Goal: Task Accomplishment & Management: Manage account settings

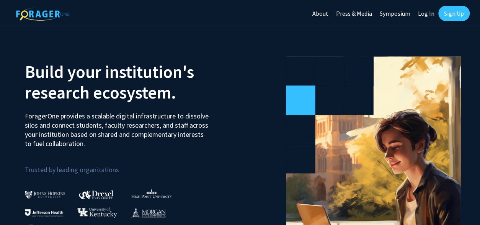
click at [424, 15] on link "Log In" at bounding box center [426, 13] width 24 height 27
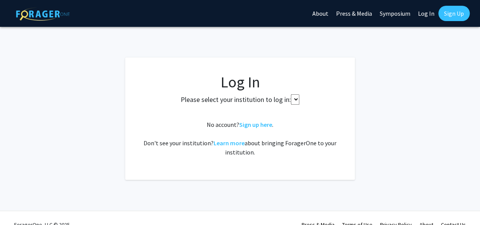
select select
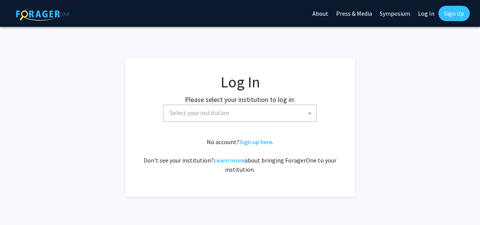
click at [197, 116] on span "Select your institution" at bounding box center [199, 113] width 59 height 8
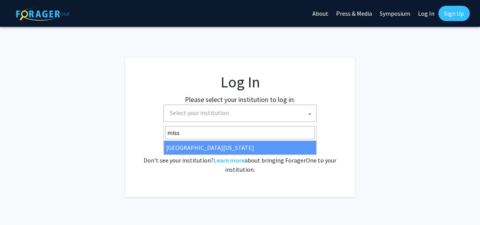
type input "miss"
select select "33"
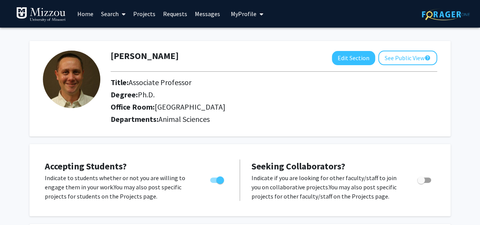
click at [170, 111] on span "[GEOGRAPHIC_DATA]" at bounding box center [190, 107] width 71 height 10
click at [338, 56] on button "Edit Section" at bounding box center [353, 58] width 43 height 14
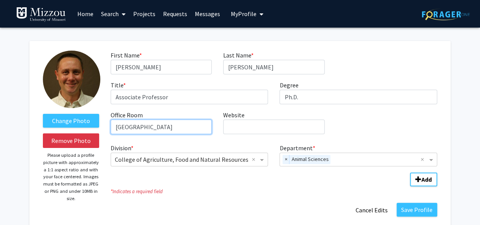
click at [129, 134] on input "[GEOGRAPHIC_DATA]" at bounding box center [161, 126] width 101 height 15
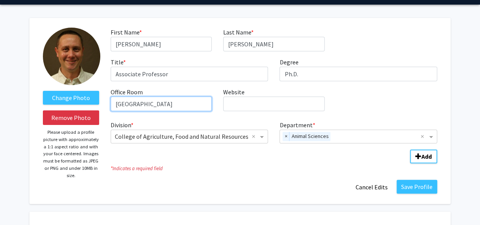
scroll to position [46, 0]
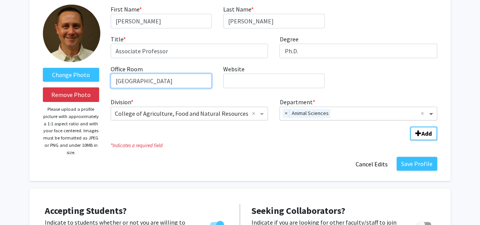
type input "[GEOGRAPHIC_DATA]"
click at [431, 118] on span "Department" at bounding box center [432, 113] width 10 height 9
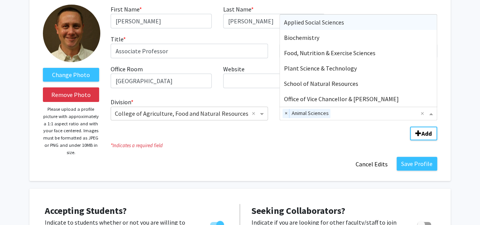
click at [431, 118] on span "Department" at bounding box center [432, 113] width 10 height 9
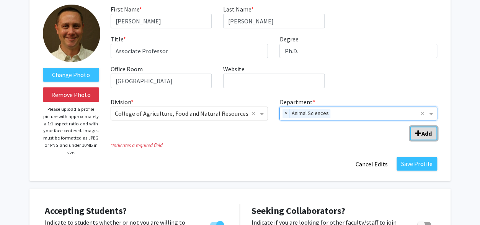
click at [426, 137] on b "Add" at bounding box center [427, 133] width 10 height 8
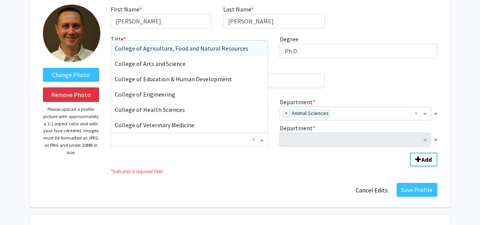
click at [261, 144] on span "Division" at bounding box center [263, 139] width 10 height 9
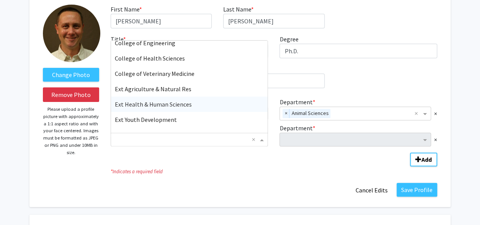
scroll to position [103, 0]
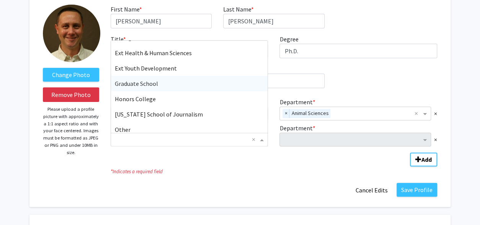
click at [170, 91] on div "Graduate School" at bounding box center [189, 83] width 157 height 15
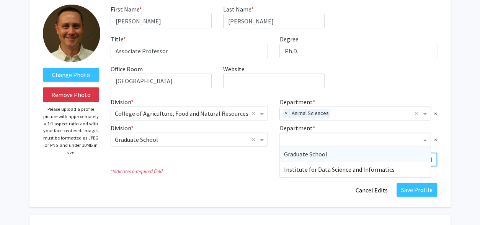
click at [422, 144] on span "Department" at bounding box center [426, 139] width 10 height 9
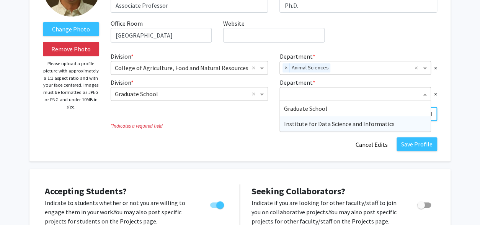
scroll to position [92, 0]
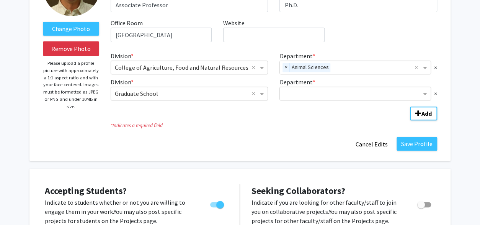
click at [244, 129] on icon "* Indicates a required field" at bounding box center [274, 125] width 327 height 7
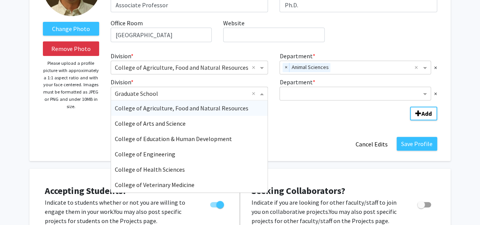
click at [263, 98] on span "Division" at bounding box center [263, 93] width 10 height 9
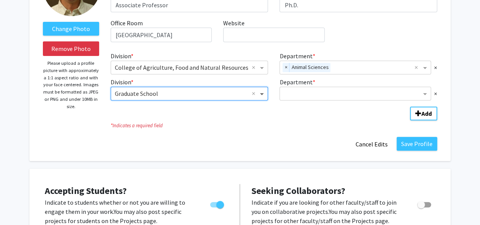
click at [263, 98] on span "Division" at bounding box center [263, 93] width 10 height 9
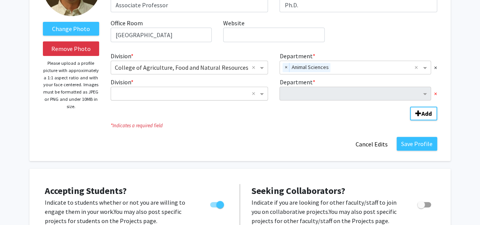
click at [436, 98] on span "×" at bounding box center [435, 93] width 3 height 9
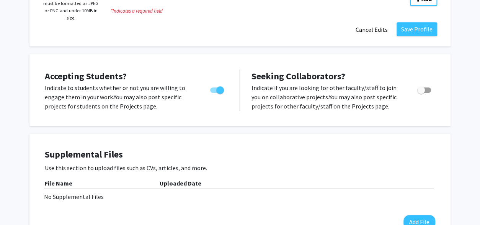
scroll to position [156, 0]
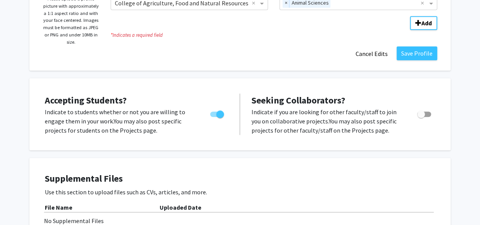
click at [213, 117] on span "Toggle" at bounding box center [217, 113] width 14 height 5
click at [214, 117] on input "Would you like to permit student requests?" at bounding box center [214, 117] width 0 height 0
checkbox input "false"
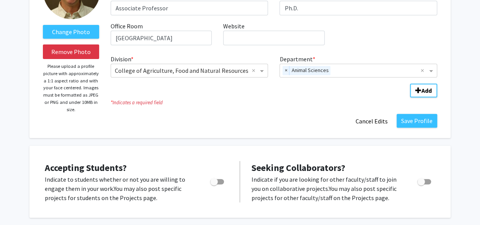
scroll to position [92, 0]
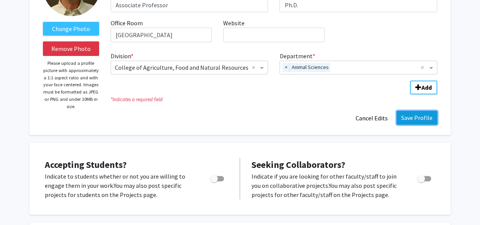
click at [415, 124] on button "Save Profile" at bounding box center [417, 118] width 41 height 14
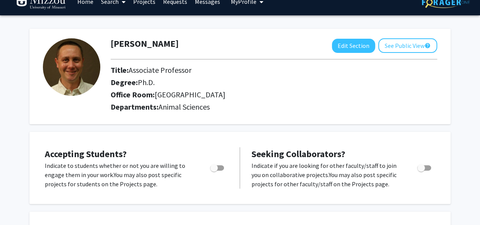
scroll to position [0, 0]
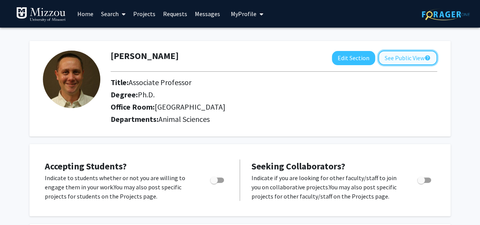
click at [385, 54] on button "See Public View help" at bounding box center [407, 58] width 59 height 15
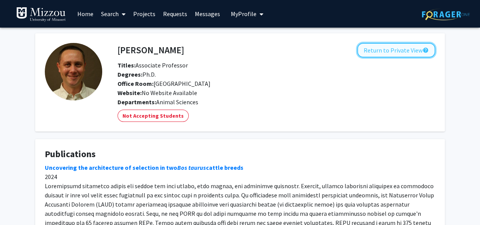
click at [378, 53] on button "Return to Private View help" at bounding box center [396, 50] width 78 height 15
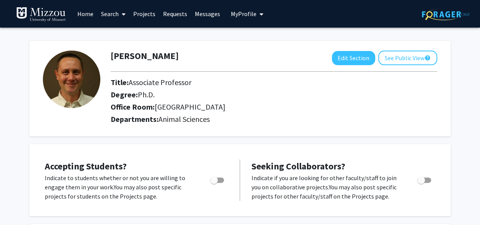
click at [262, 14] on button "My Profile" at bounding box center [247, 14] width 37 height 28
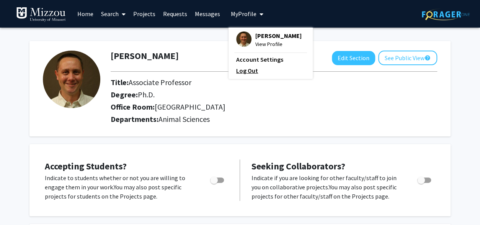
click at [241, 70] on link "Log Out" at bounding box center [270, 70] width 69 height 9
